Goal: Navigation & Orientation: Find specific page/section

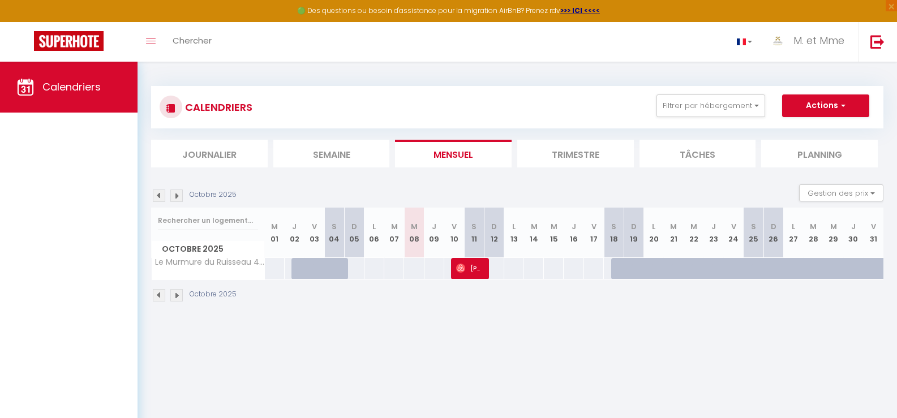
click at [178, 197] on img at bounding box center [176, 196] width 12 height 12
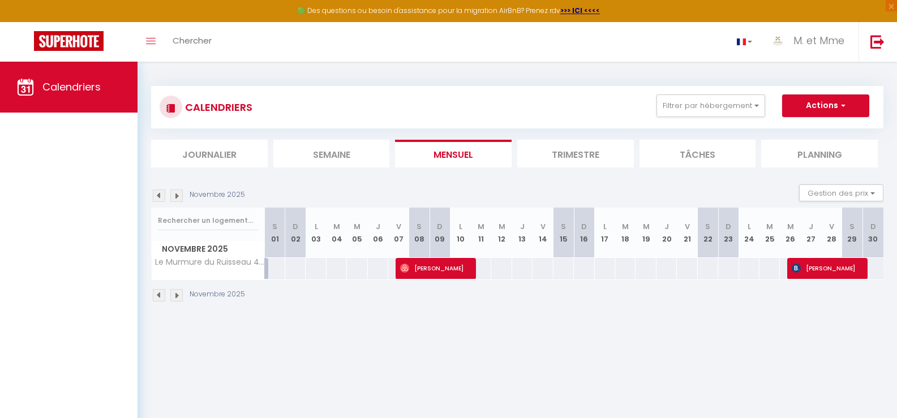
click at [178, 197] on img at bounding box center [176, 196] width 12 height 12
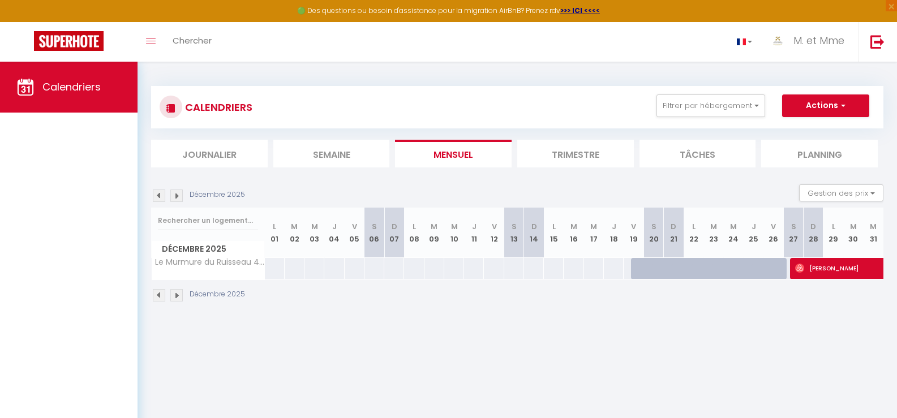
click at [178, 197] on img at bounding box center [176, 196] width 12 height 12
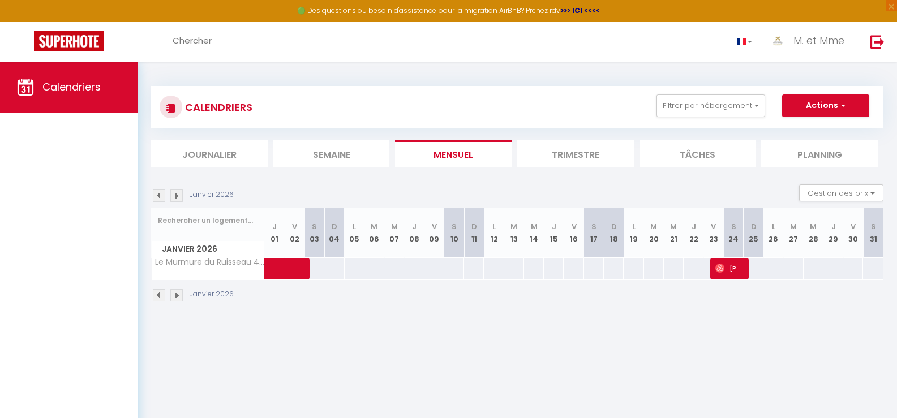
click at [178, 197] on img at bounding box center [176, 196] width 12 height 12
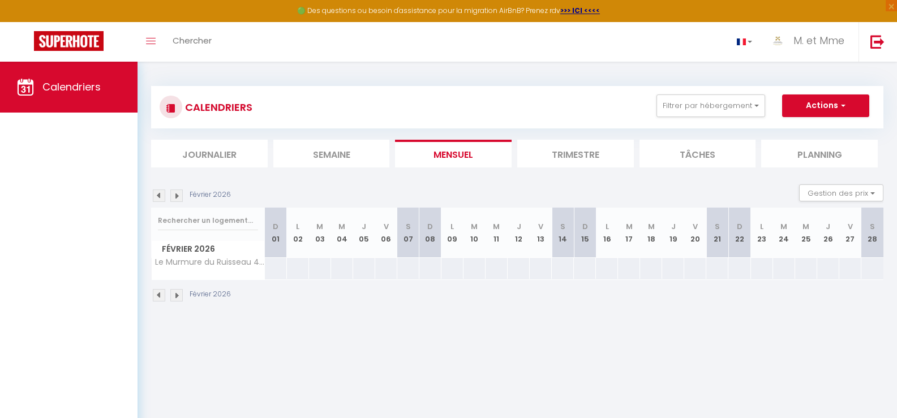
click at [178, 197] on img at bounding box center [176, 196] width 12 height 12
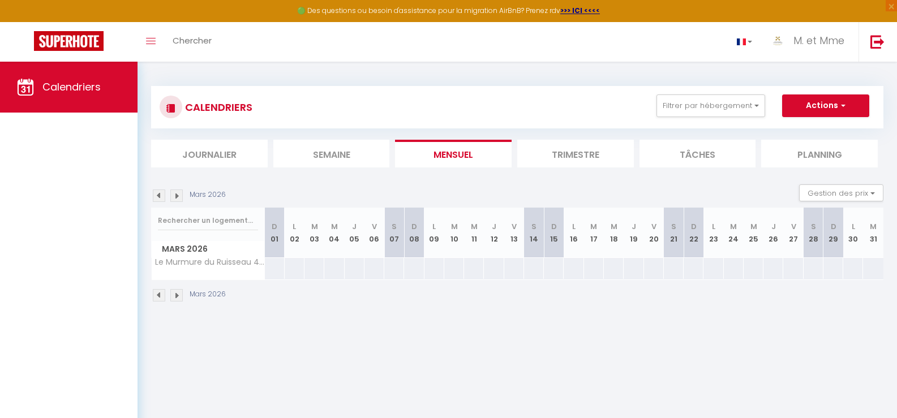
click at [178, 197] on img at bounding box center [176, 196] width 12 height 12
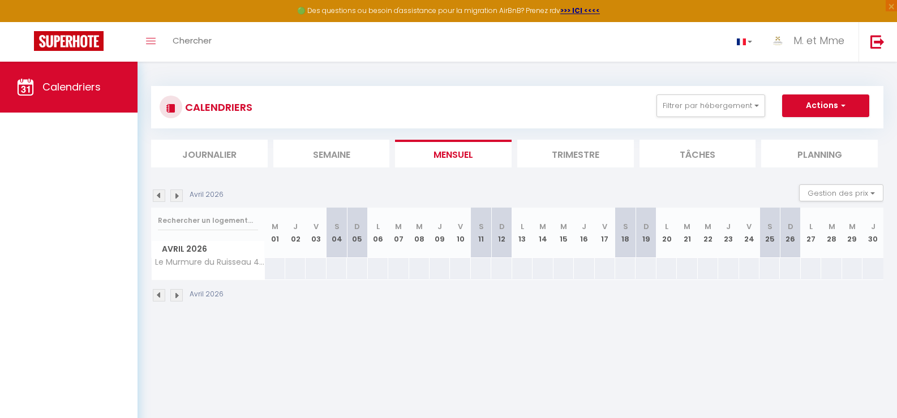
click at [178, 197] on img at bounding box center [176, 196] width 12 height 12
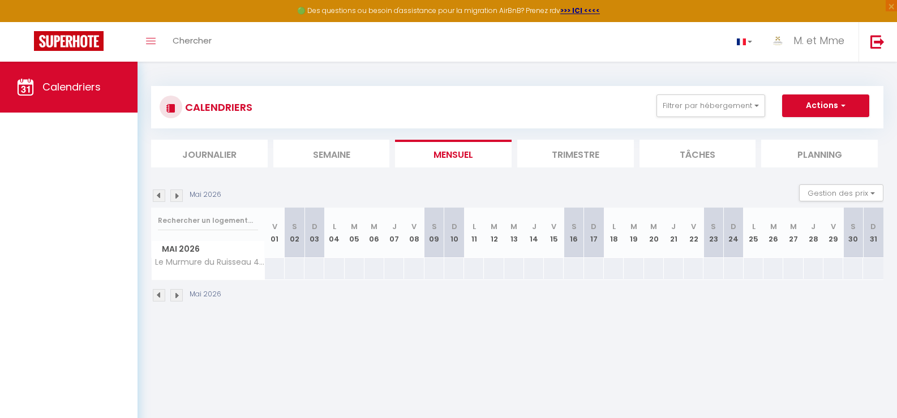
click at [178, 197] on img at bounding box center [176, 196] width 12 height 12
